Goal: Task Accomplishment & Management: Manage account settings

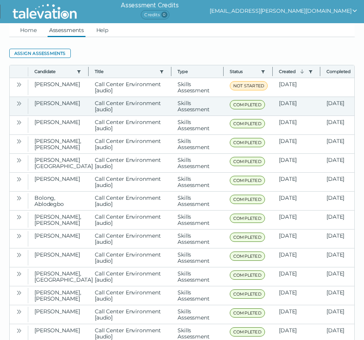
click at [22, 101] on button "Open" at bounding box center [18, 103] width 9 height 9
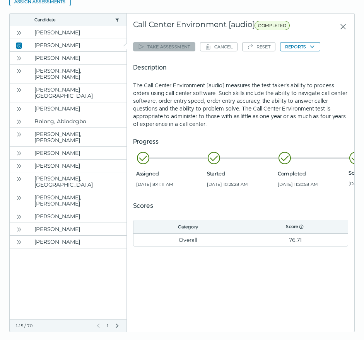
scroll to position [63, 0]
